Goal: Information Seeking & Learning: Learn about a topic

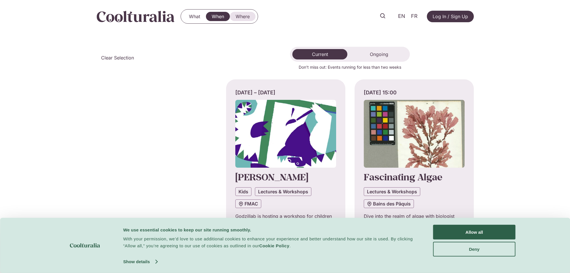
click at [240, 17] on link "Where" at bounding box center [243, 16] width 26 height 9
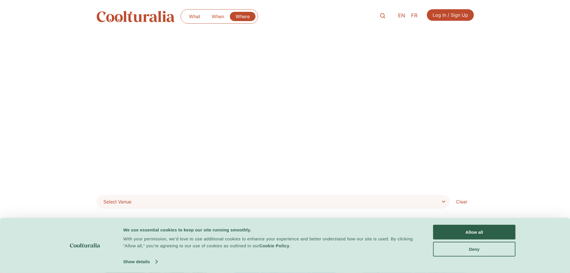
click at [129, 18] on img at bounding box center [136, 17] width 78 height 12
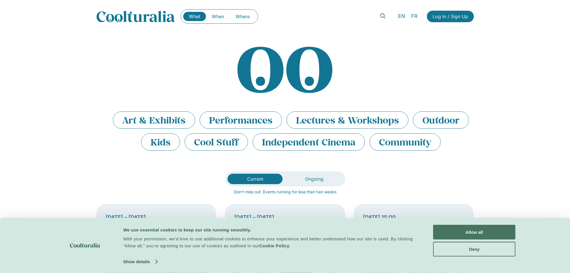
click at [479, 232] on button "Allow all" at bounding box center [474, 231] width 82 height 15
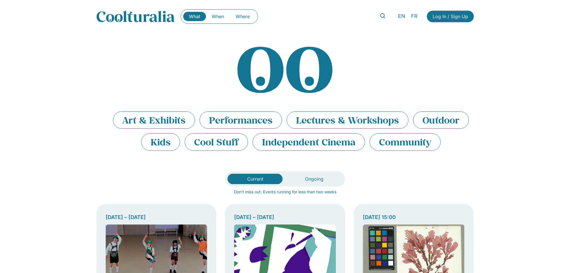
click at [158, 21] on img at bounding box center [136, 17] width 78 height 12
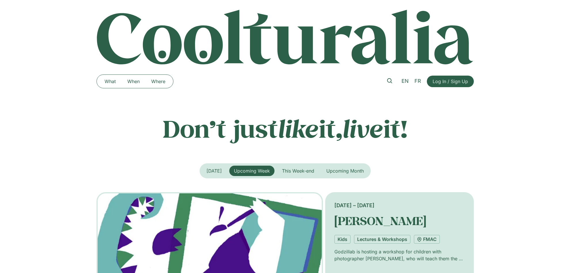
click at [120, 51] on img at bounding box center [286, 37] width 378 height 56
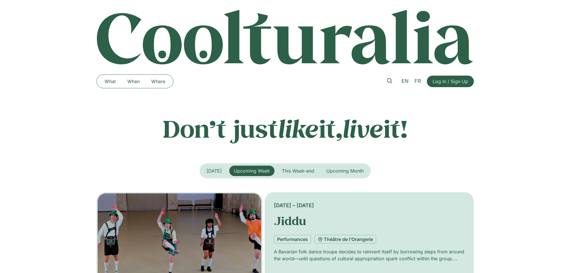
click at [24, 28] on div at bounding box center [285, 37] width 570 height 56
click at [219, 172] on span "[DATE]" at bounding box center [214, 171] width 15 height 6
click at [249, 171] on span "Upcoming Week" at bounding box center [252, 171] width 36 height 6
click at [302, 168] on span "This Week-end" at bounding box center [298, 171] width 32 height 6
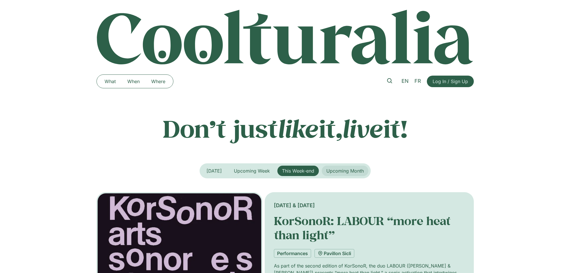
click at [337, 167] on button "Upcoming Month" at bounding box center [345, 170] width 47 height 10
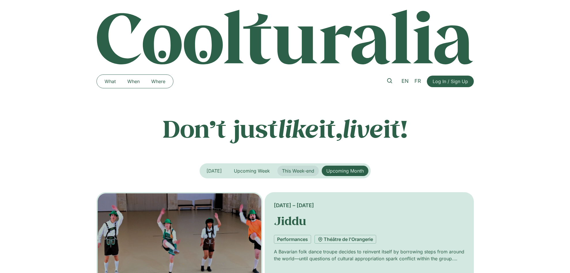
click at [306, 169] on span "This Week-end" at bounding box center [298, 171] width 32 height 6
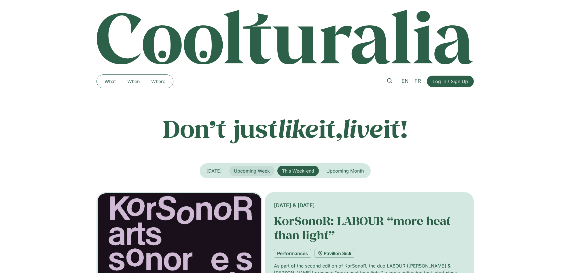
click at [266, 170] on span "Upcoming Week" at bounding box center [252, 171] width 36 height 6
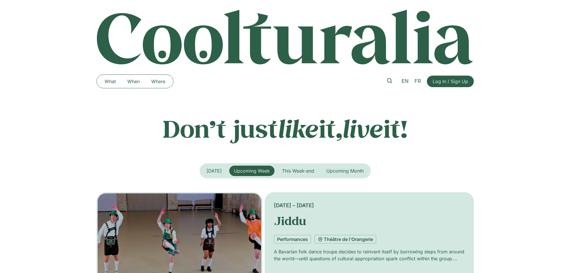
click at [243, 169] on span "Upcoming Week" at bounding box center [252, 171] width 36 height 6
click at [222, 168] on button "[DATE]" at bounding box center [214, 170] width 24 height 10
click at [158, 81] on link "Where" at bounding box center [159, 81] width 26 height 9
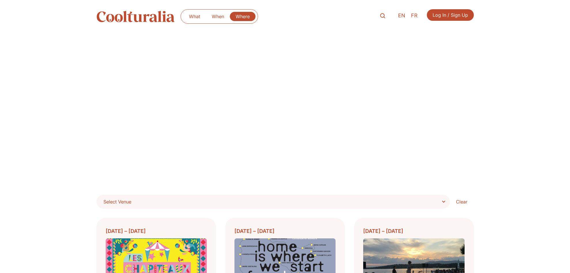
click at [146, 16] on img at bounding box center [136, 17] width 78 height 12
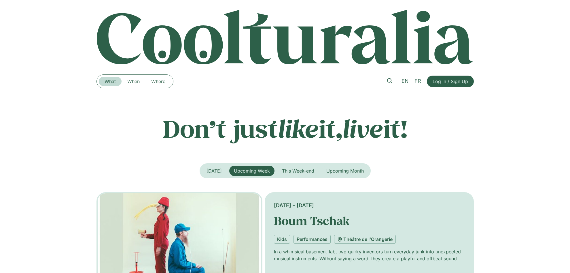
click at [108, 79] on link "What" at bounding box center [110, 81] width 23 height 9
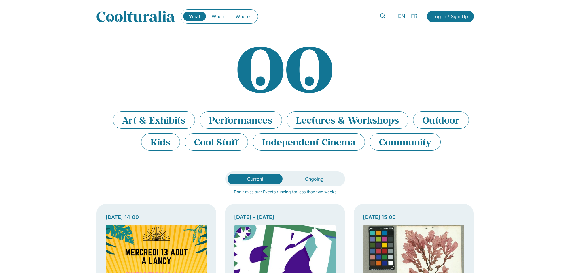
click at [131, 24] on div "What When Where What When Where EN FR Log In / Sign Up" at bounding box center [286, 16] width 378 height 33
click at [131, 22] on img at bounding box center [136, 17] width 78 height 12
